Goal: Task Accomplishment & Management: Use online tool/utility

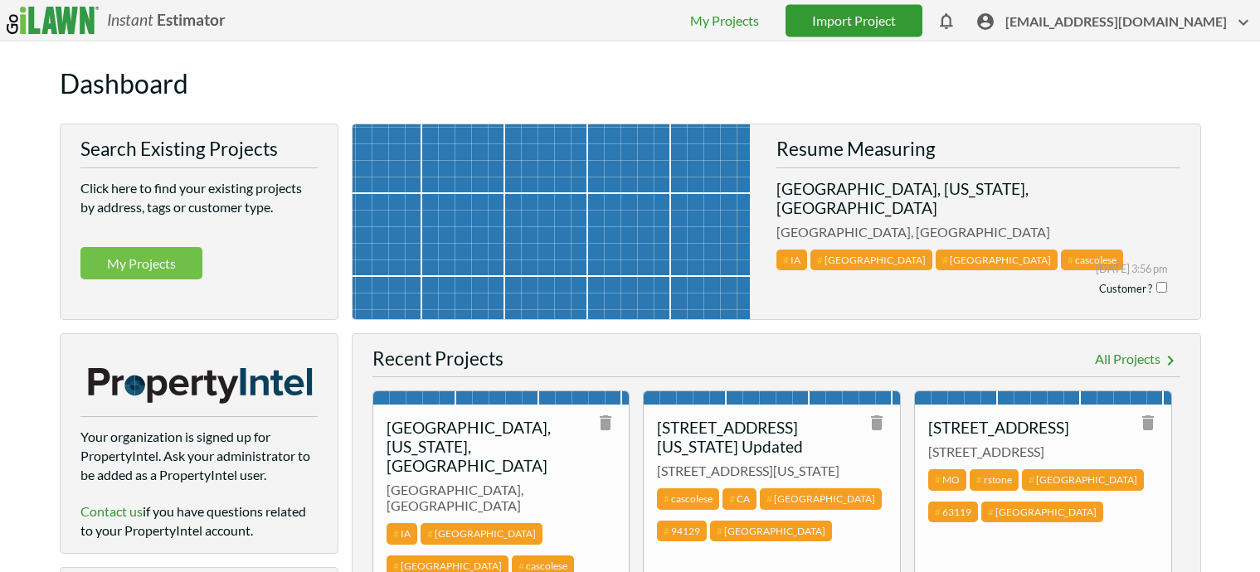
click at [892, 28] on link "Import Project" at bounding box center [854, 20] width 137 height 32
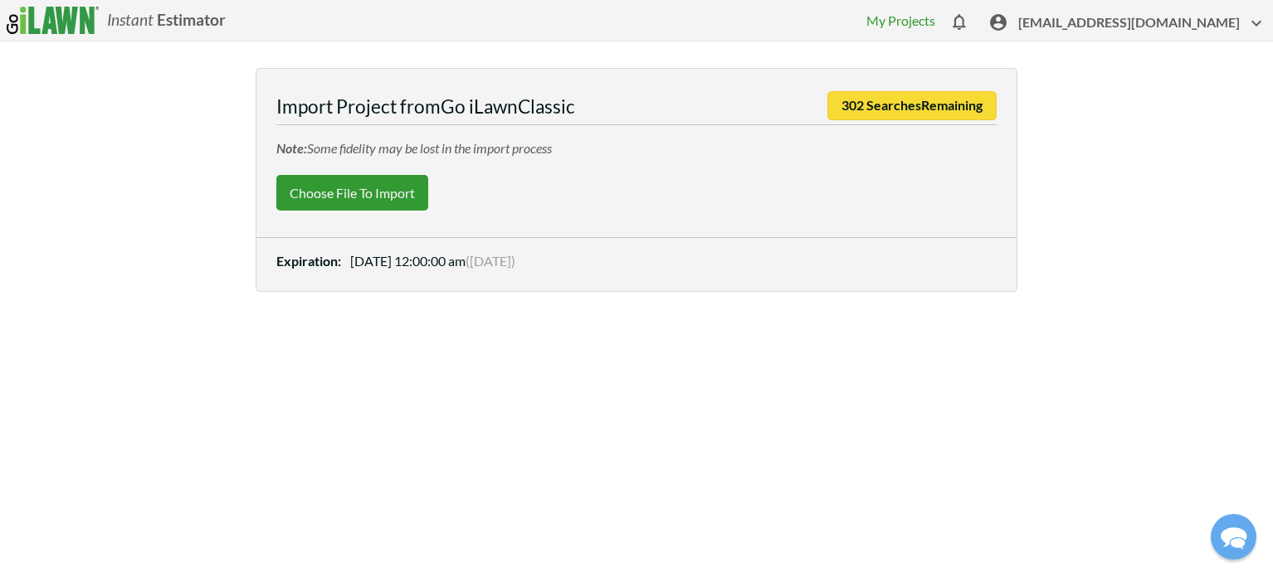
click at [381, 185] on label "Choose File to Import" at bounding box center [352, 193] width 152 height 36
click at [0, 0] on input "Choose File to Import" at bounding box center [0, 0] width 0 height 0
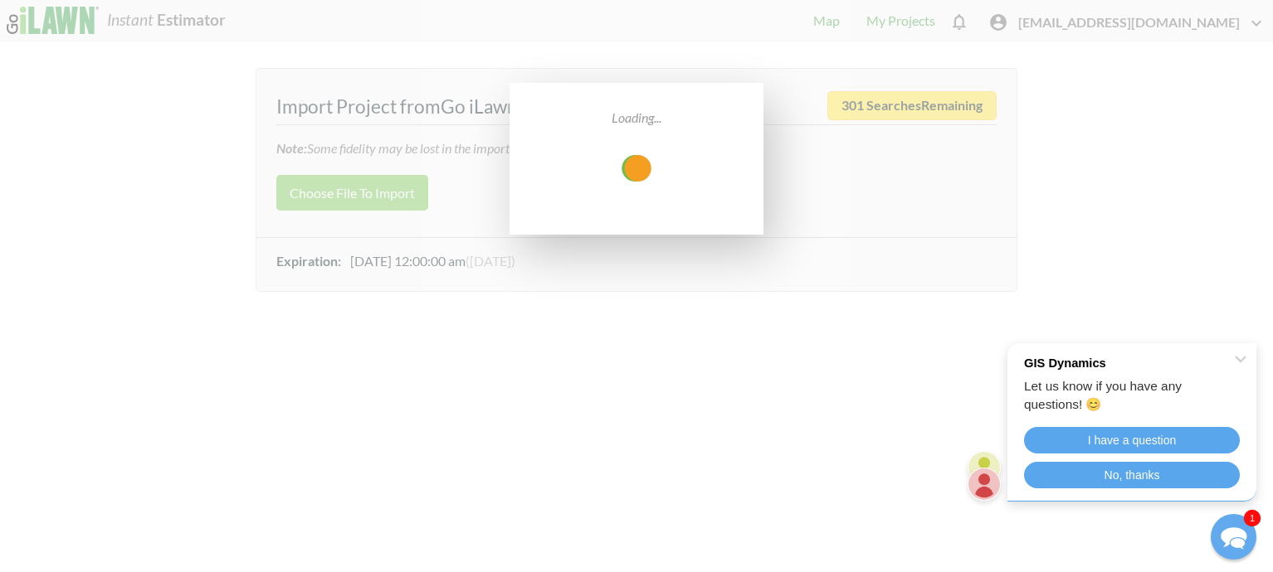
select select "low"
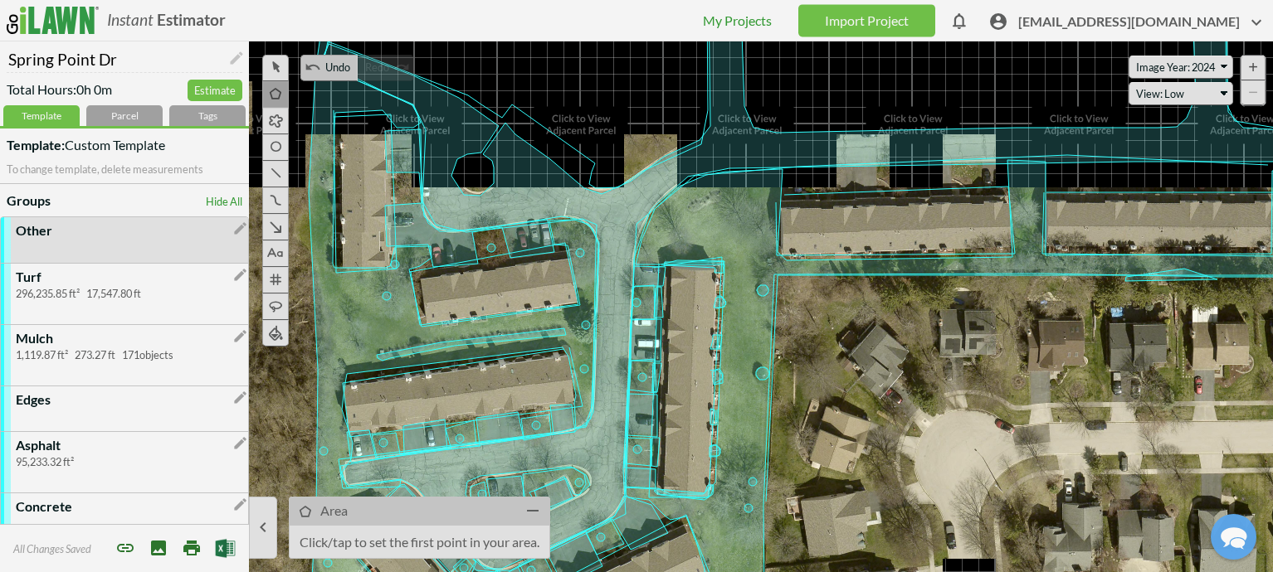
drag, startPoint x: 883, startPoint y: 236, endPoint x: 915, endPoint y: 426, distance: 191.9
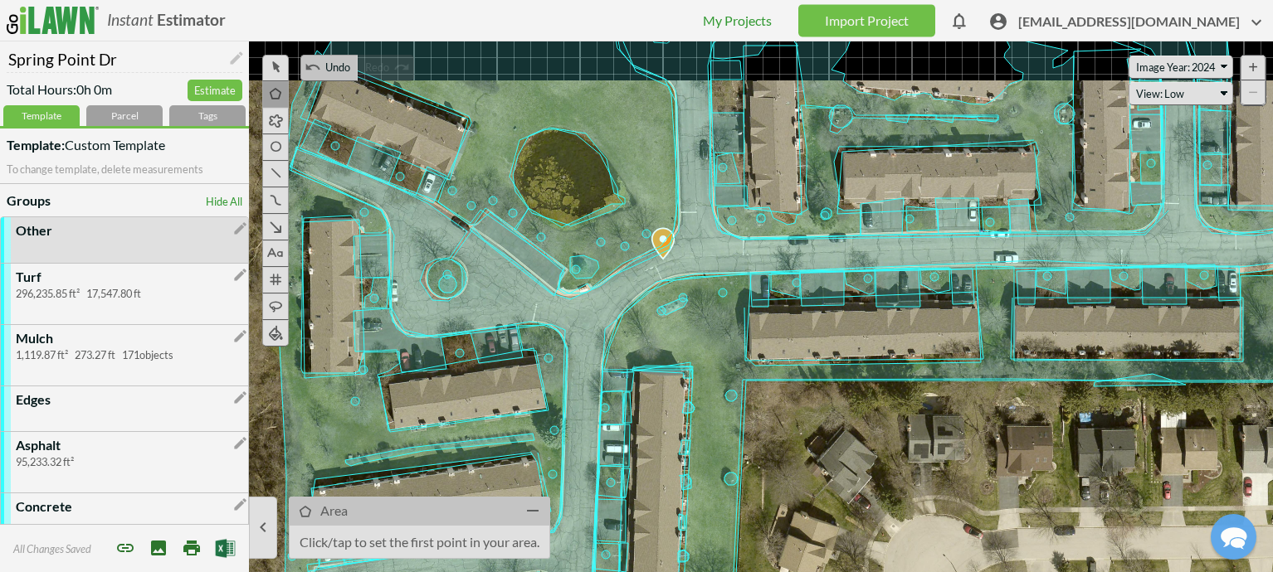
drag, startPoint x: 910, startPoint y: 329, endPoint x: 889, endPoint y: 411, distance: 84.9
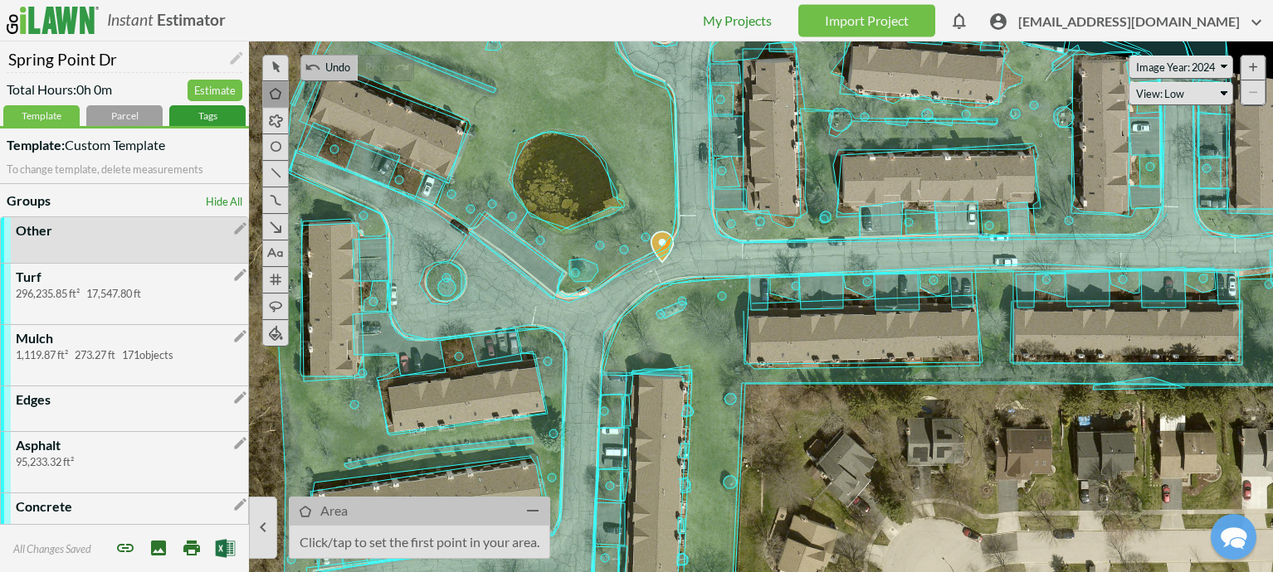
click at [188, 111] on div "Tags" at bounding box center [207, 115] width 76 height 21
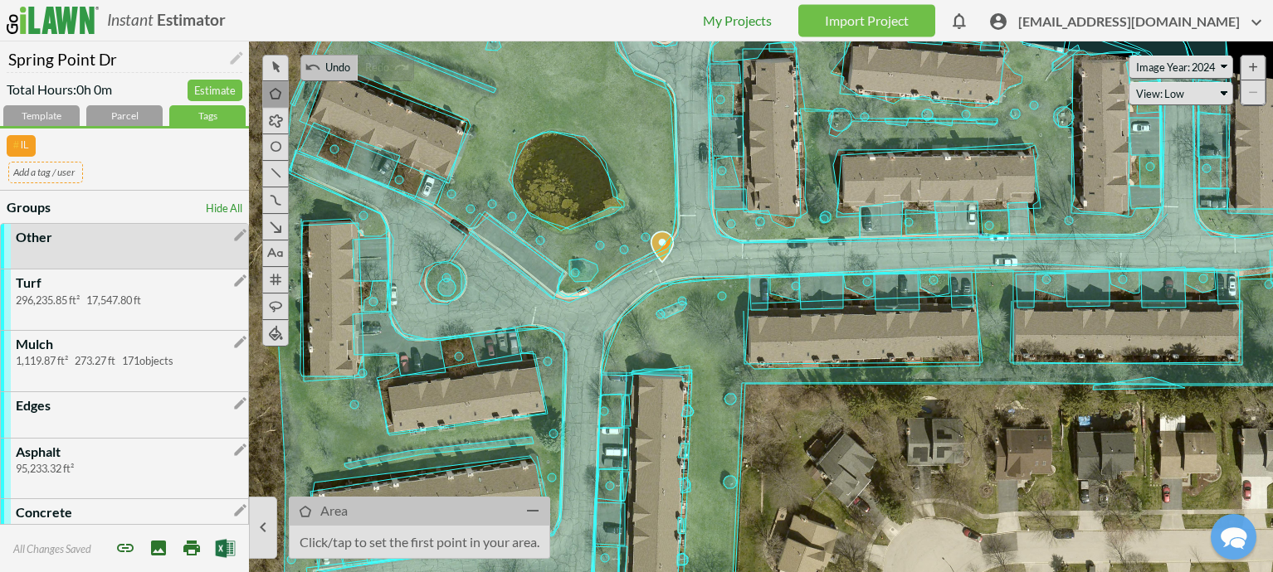
click at [75, 168] on input "text" at bounding box center [45, 172] width 75 height 21
type input "spring point"
click at [1089, 18] on span "[EMAIL_ADDRESS][DOMAIN_NAME]" at bounding box center [1142, 25] width 248 height 26
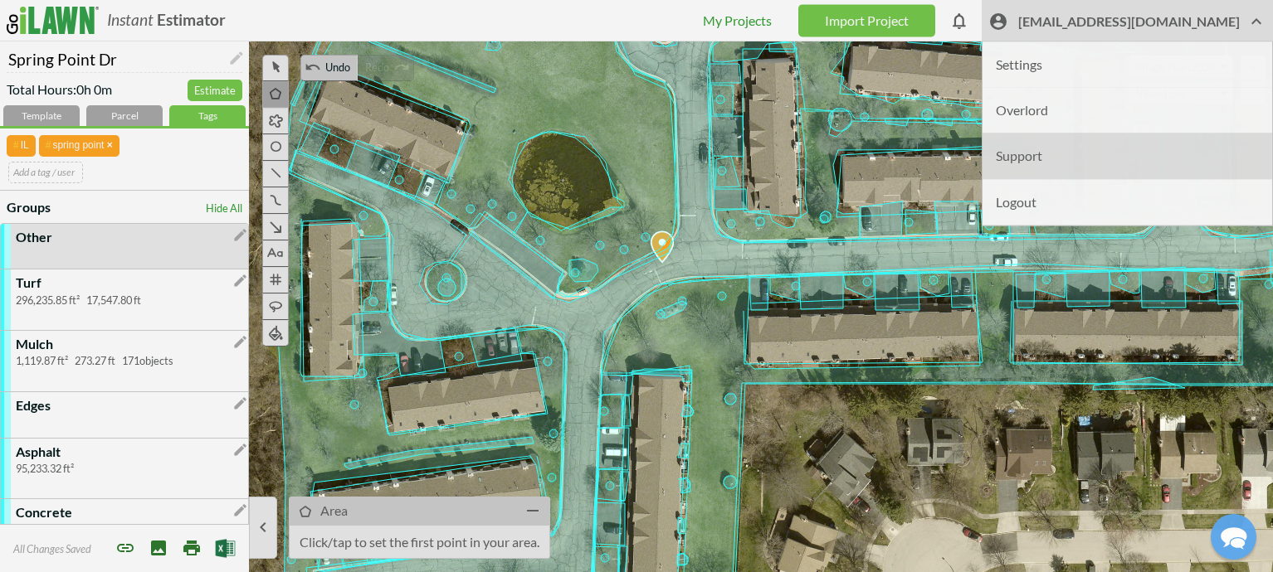
click at [1078, 162] on li "Support" at bounding box center [1127, 157] width 290 height 46
